Goal: Task Accomplishment & Management: Manage account settings

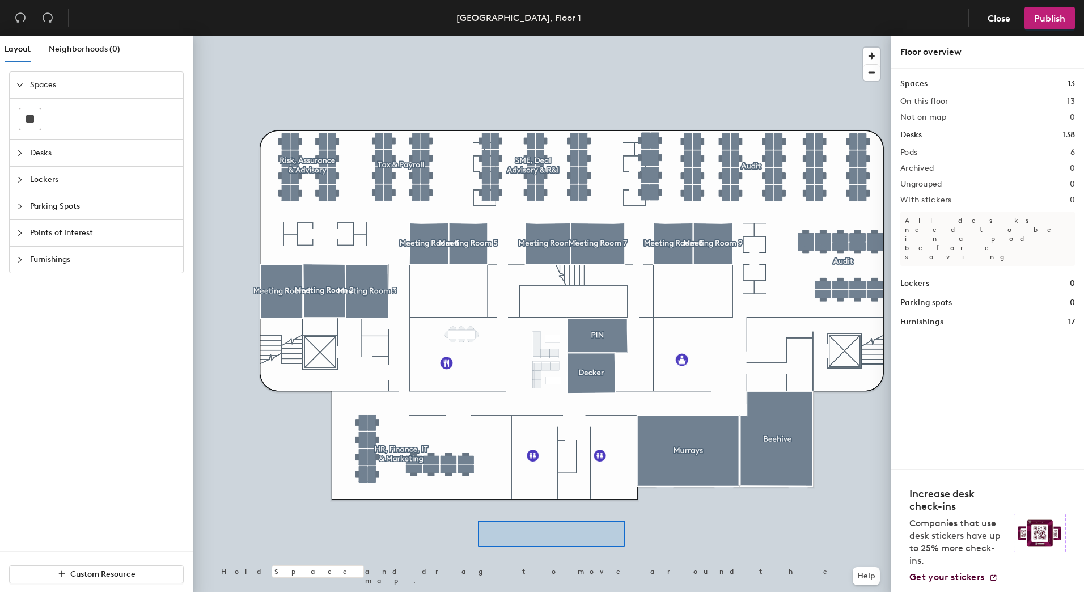
click at [478, 36] on div at bounding box center [542, 36] width 698 height 0
